Goal: Task Accomplishment & Management: Manage account settings

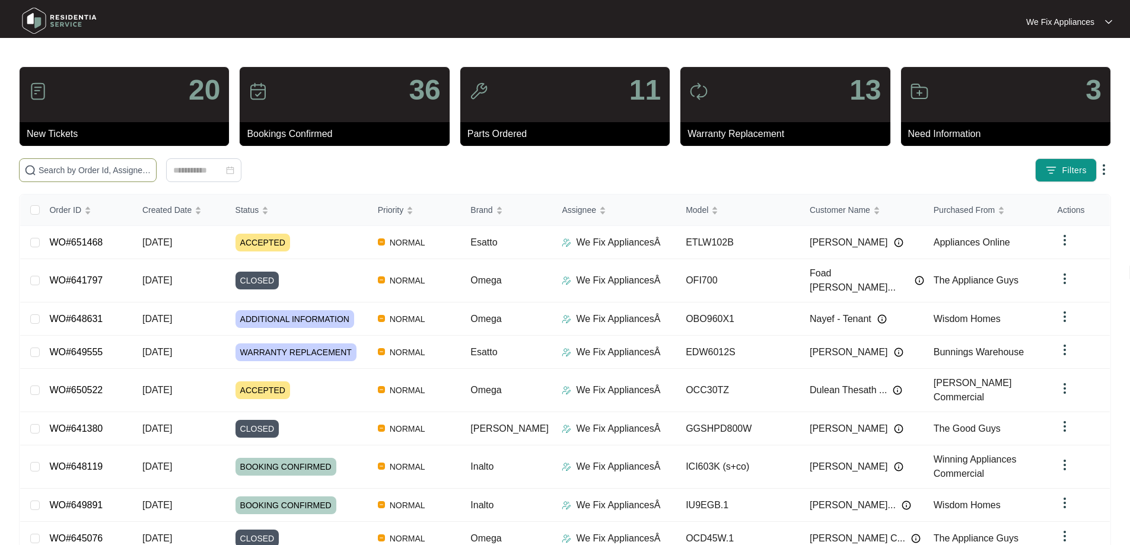
drag, startPoint x: 0, startPoint y: 0, endPoint x: 78, endPoint y: 171, distance: 188.4
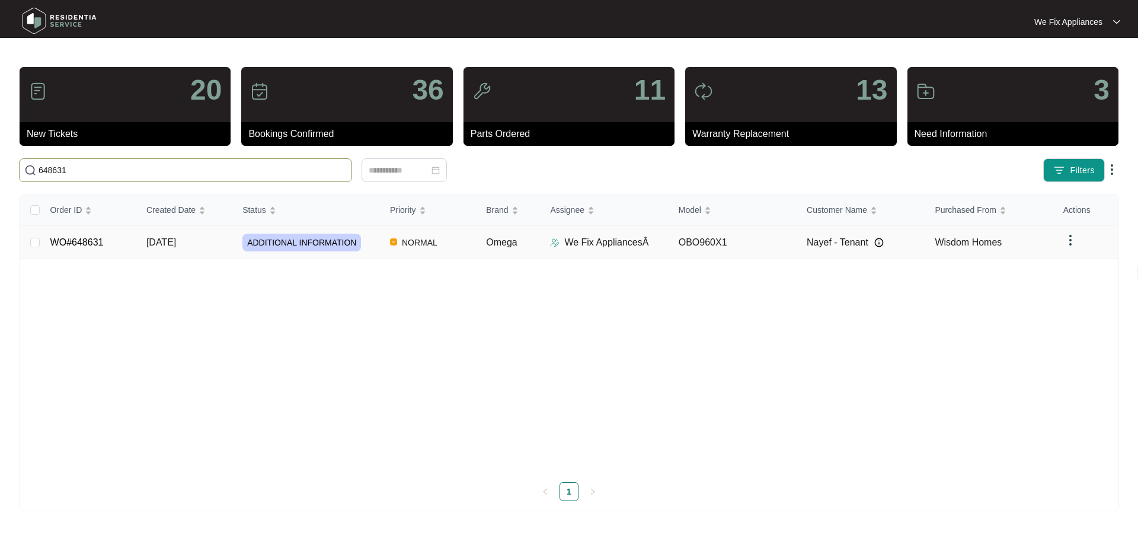
type input "648631"
click at [78, 244] on link "WO#648631" at bounding box center [76, 242] width 53 height 10
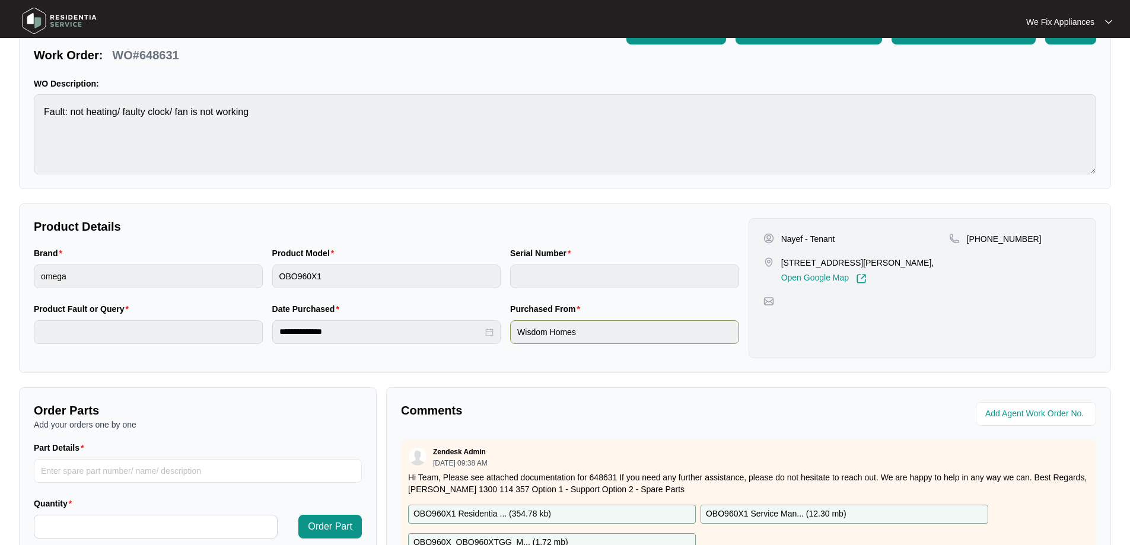
scroll to position [237, 0]
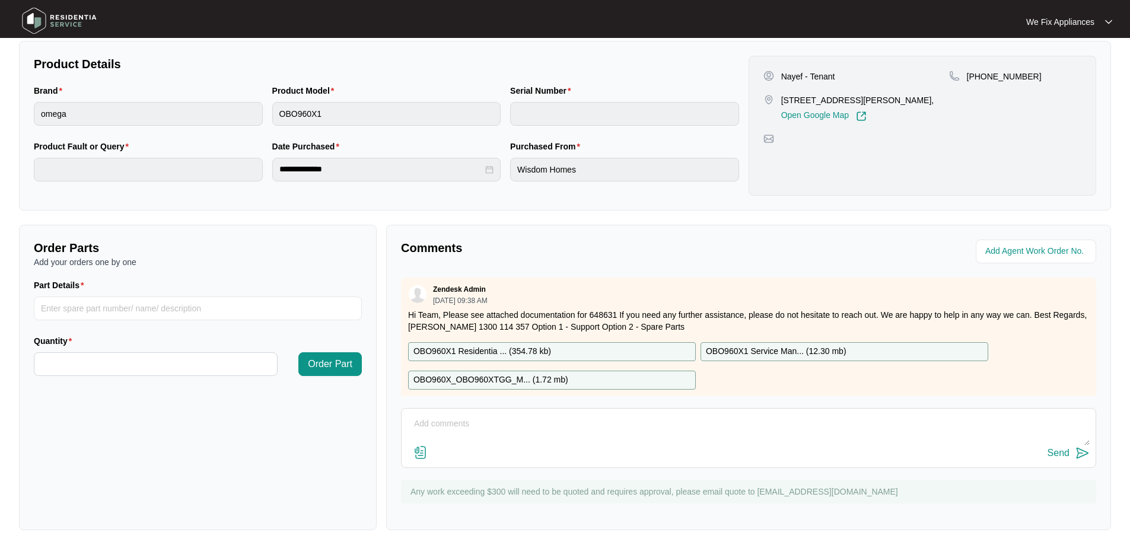
click at [771, 144] on img at bounding box center [768, 138] width 11 height 11
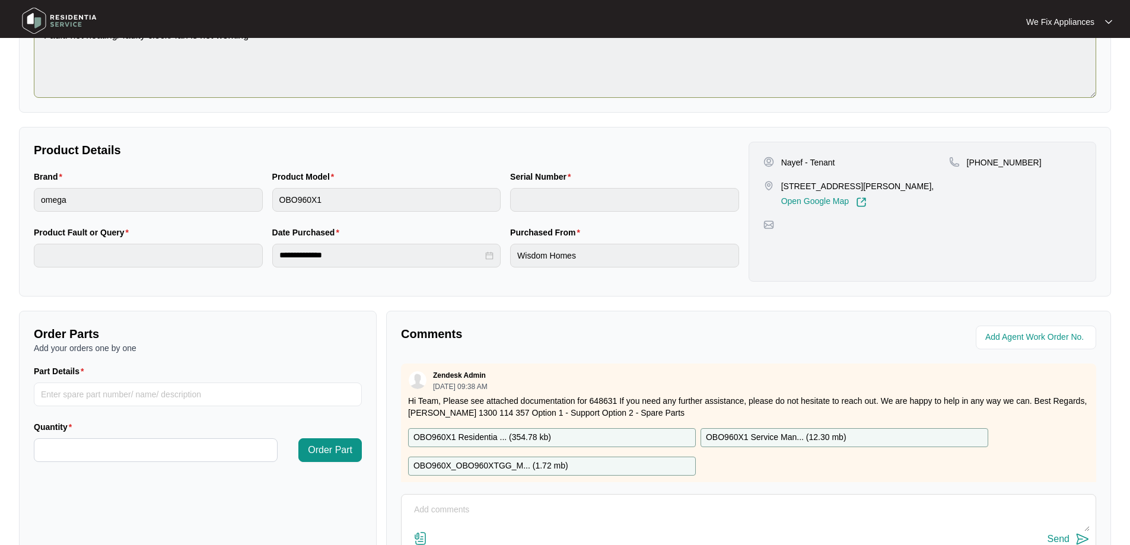
scroll to position [0, 0]
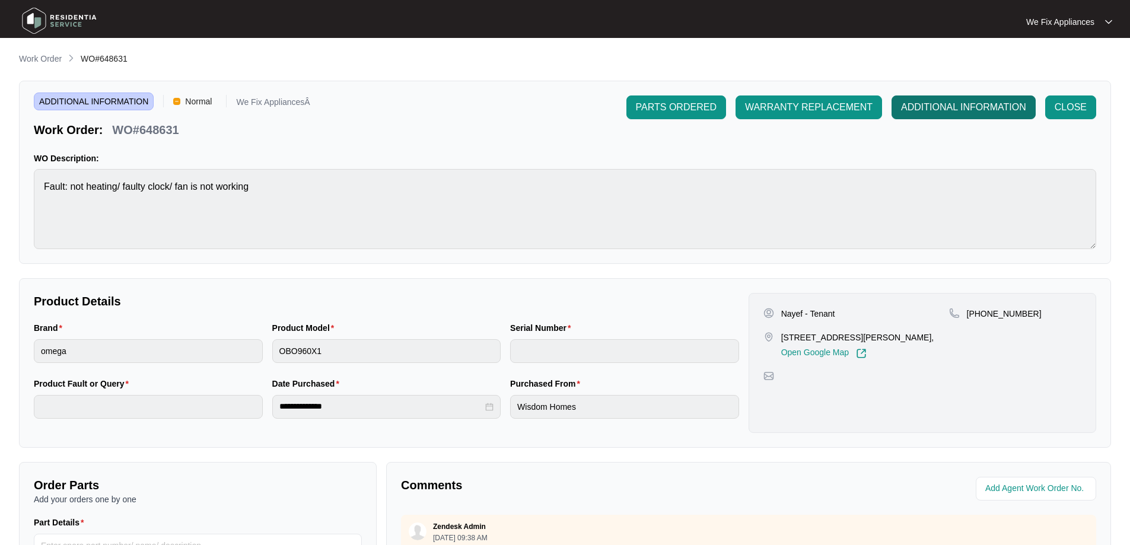
click at [964, 107] on span "ADDITIONAL INFORMATION" at bounding box center [963, 107] width 125 height 14
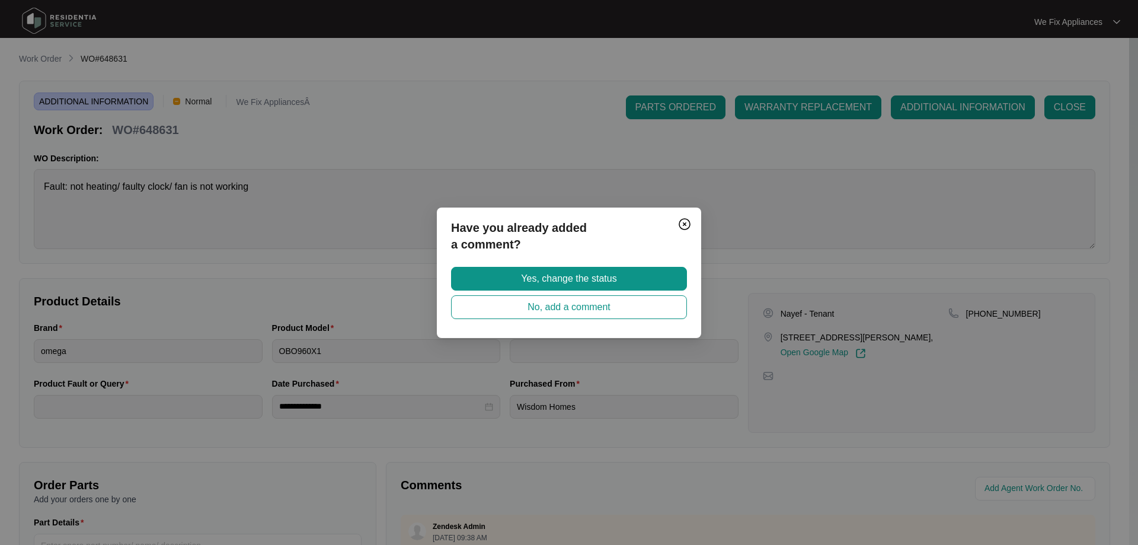
click at [837, 126] on div "Have you already added a comment? Yes, change the status No, add a comment" at bounding box center [569, 272] width 1138 height 545
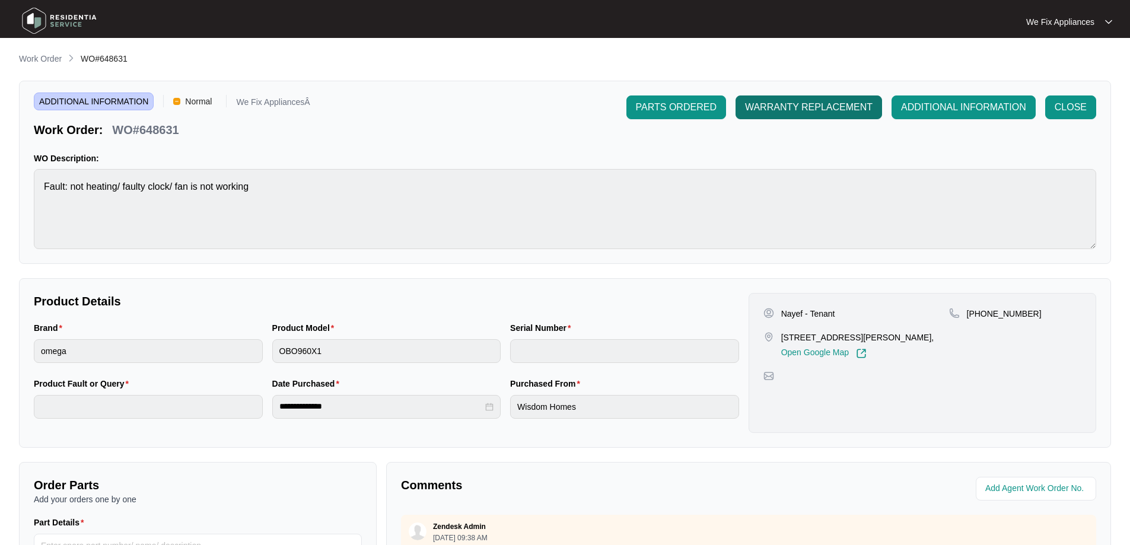
click at [789, 98] on button "WARRANTY REPLACEMENT" at bounding box center [808, 107] width 146 height 24
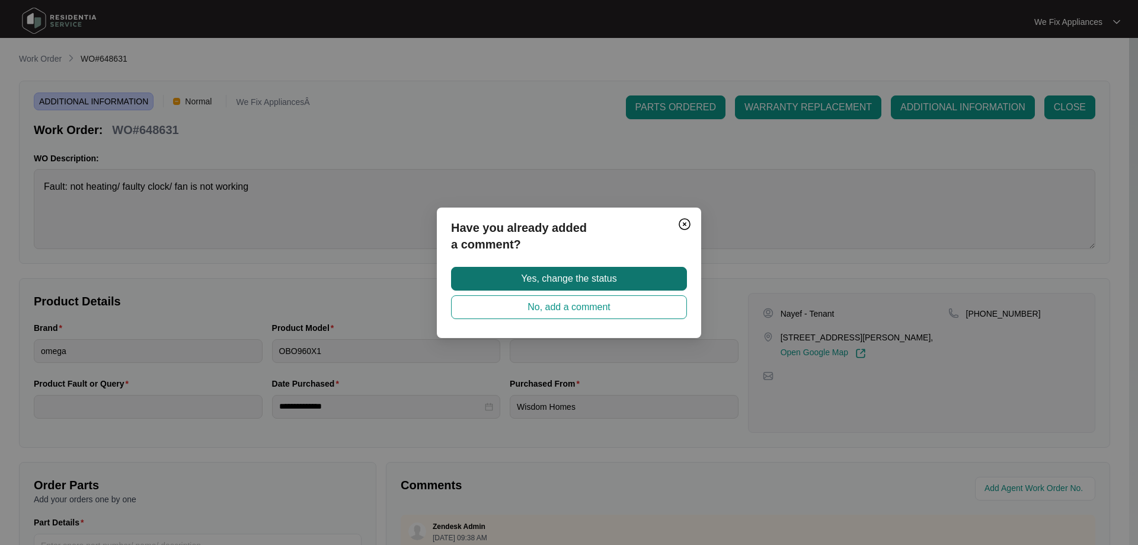
click at [639, 285] on button "Yes, change the status" at bounding box center [569, 279] width 236 height 24
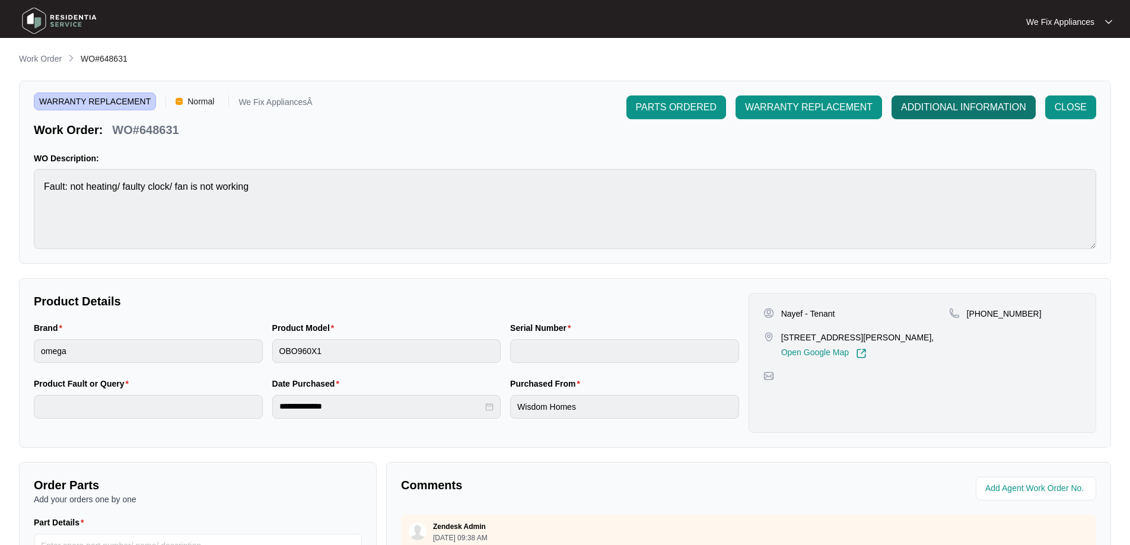
click at [934, 106] on span "ADDITIONAL INFORMATION" at bounding box center [963, 107] width 125 height 14
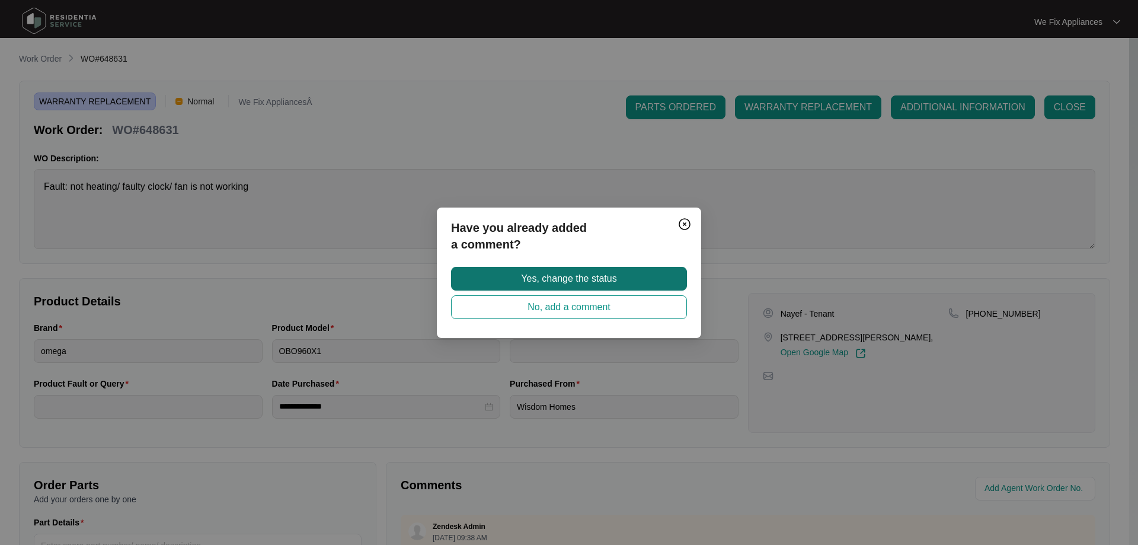
click at [601, 281] on span "Yes, change the status" at bounding box center [568, 279] width 95 height 14
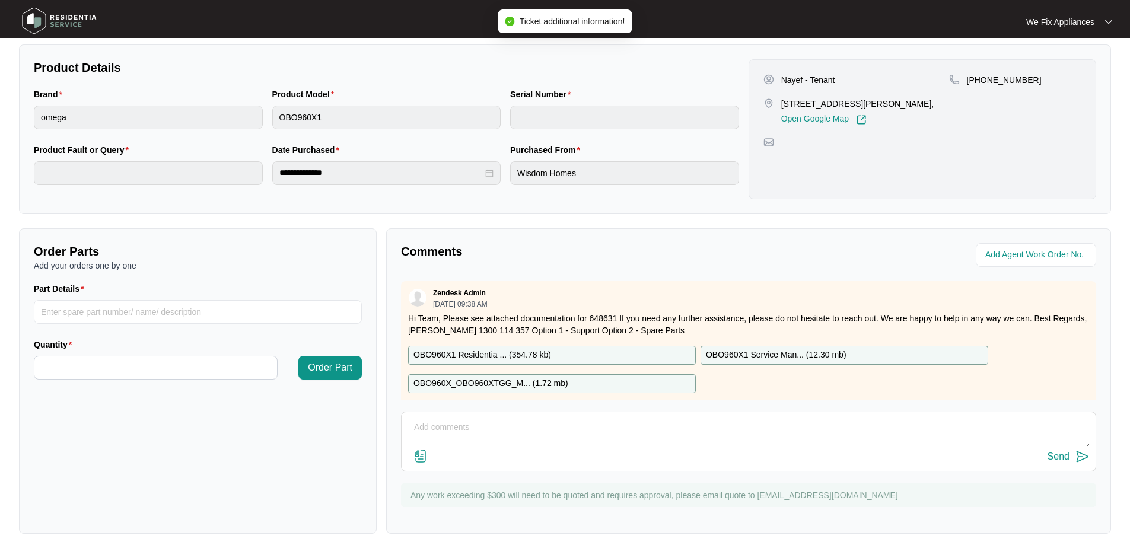
scroll to position [237, 0]
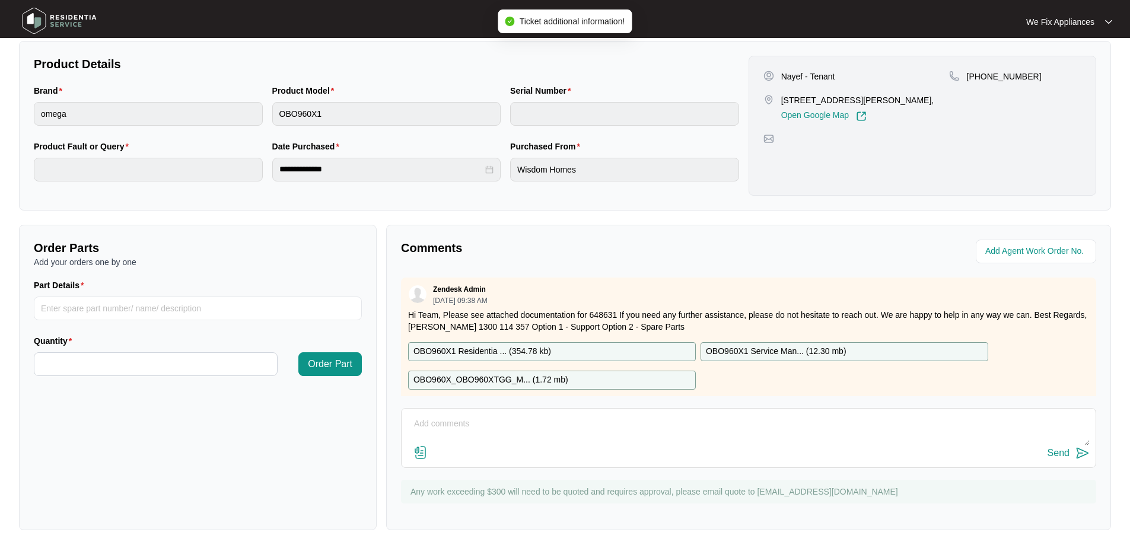
click at [513, 435] on textarea at bounding box center [748, 429] width 682 height 31
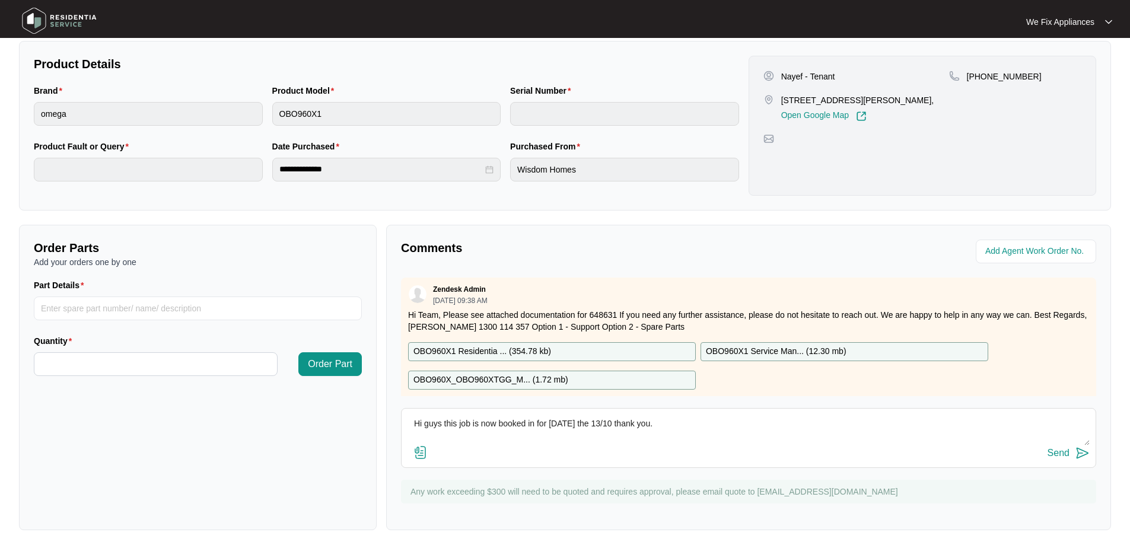
type textarea "Hi guys this job is now booked in for [DATE] the 13/10 thank you."
drag, startPoint x: 1050, startPoint y: 451, endPoint x: 1052, endPoint y: 441, distance: 10.4
click at [1051, 445] on button "Send" at bounding box center [1068, 453] width 42 height 16
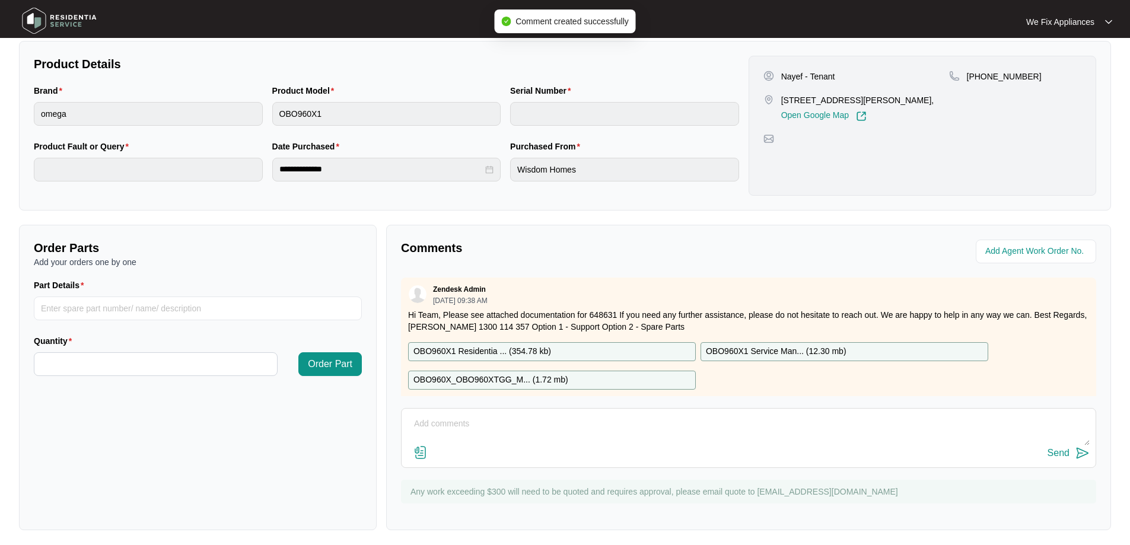
click at [74, 17] on img at bounding box center [59, 21] width 83 height 36
